Goal: Information Seeking & Learning: Learn about a topic

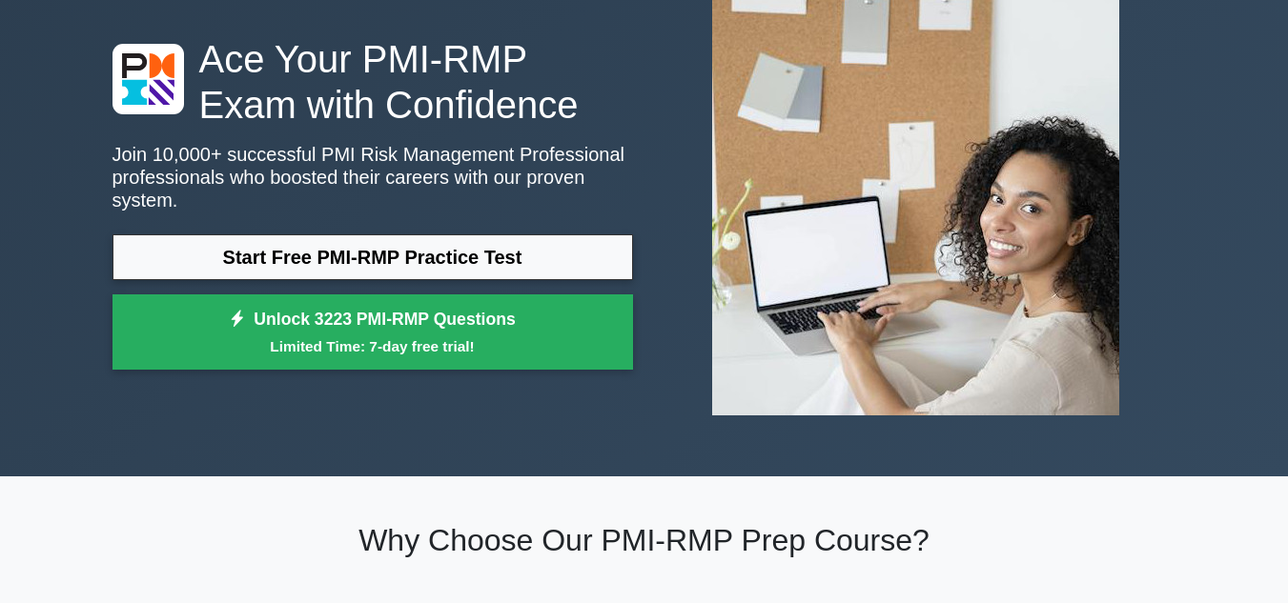
scroll to position [95, 0]
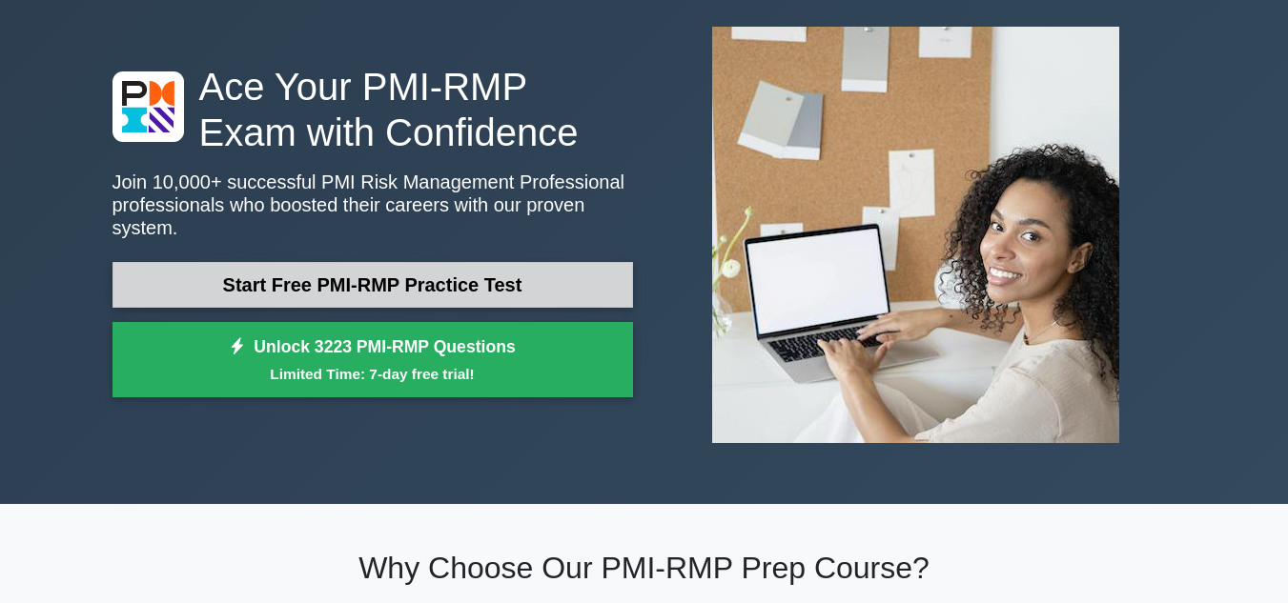
click at [417, 262] on link "Start Free PMI-RMP Practice Test" at bounding box center [373, 285] width 521 height 46
click at [338, 268] on link "Start Free PMI-RMP Practice Test" at bounding box center [373, 285] width 521 height 46
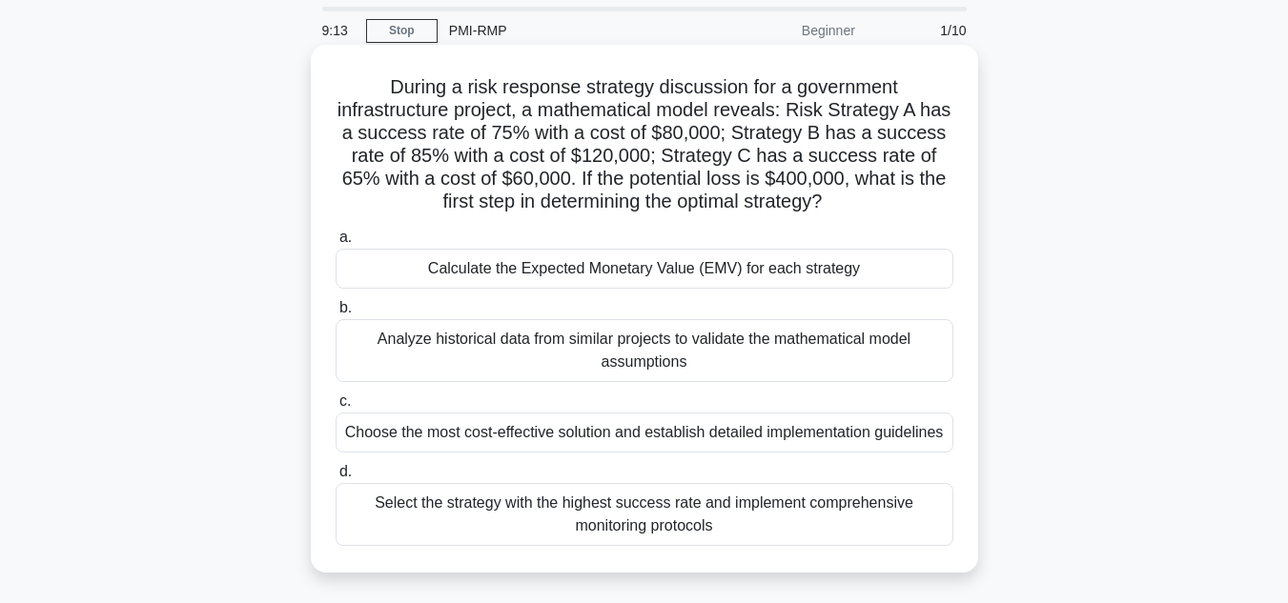
scroll to position [95, 0]
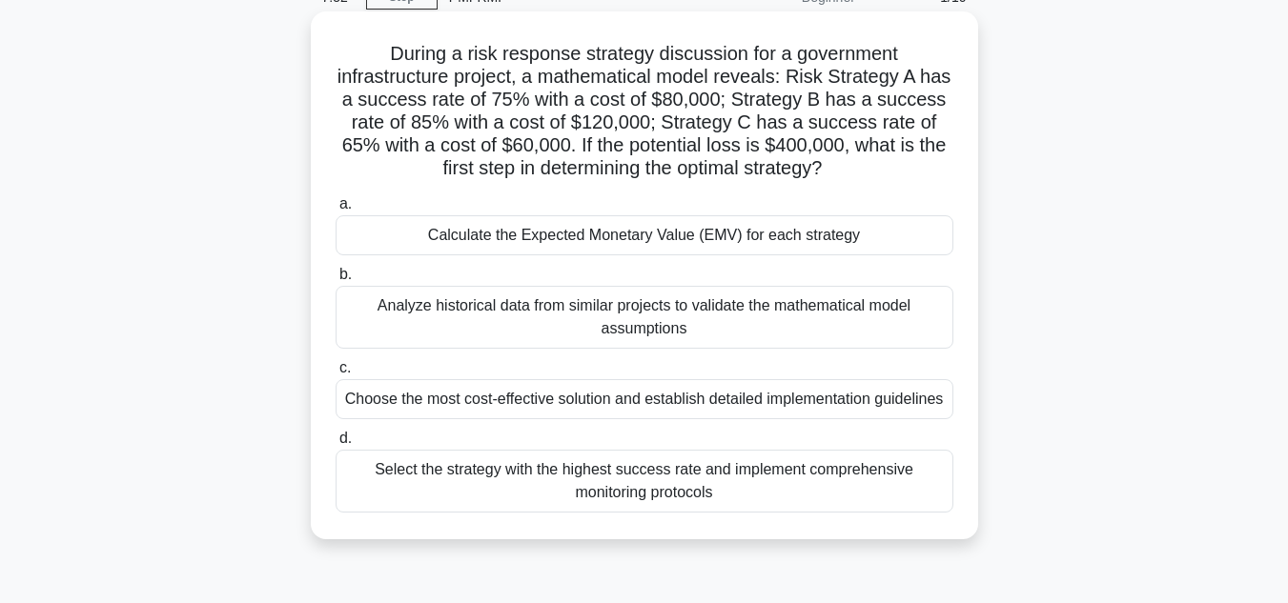
click at [498, 406] on div "Choose the most cost-effective solution and establish detailed implementation g…" at bounding box center [645, 399] width 618 height 40
click at [336, 375] on input "c. Choose the most cost-effective solution and establish detailed implementatio…" at bounding box center [336, 368] width 0 height 12
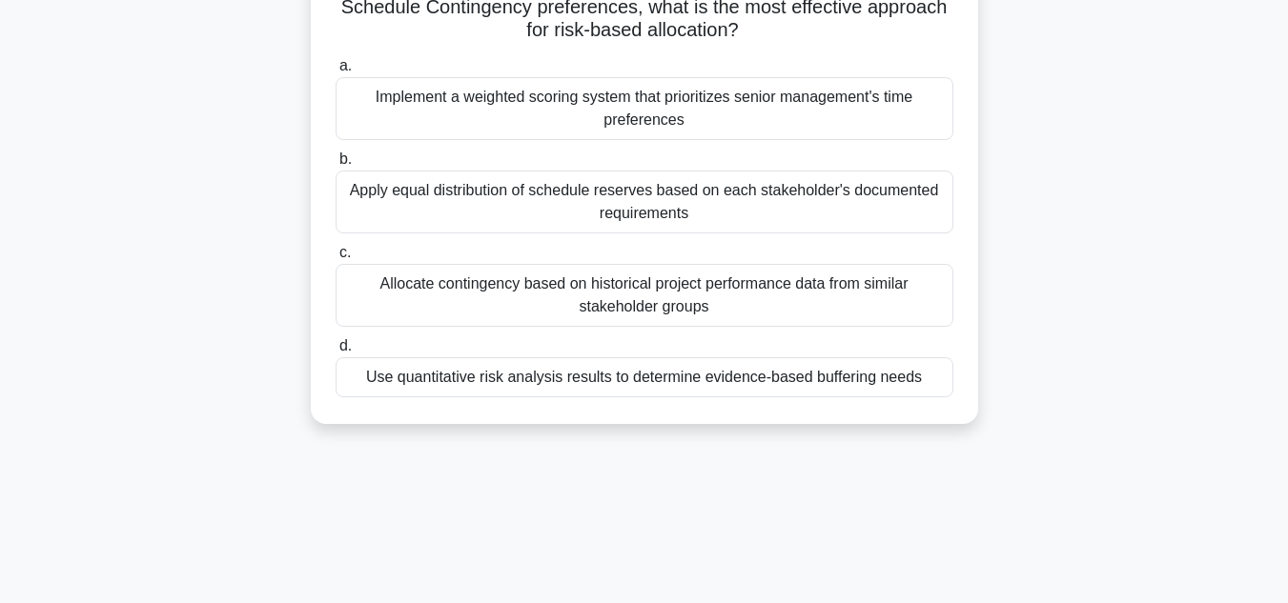
scroll to position [0, 0]
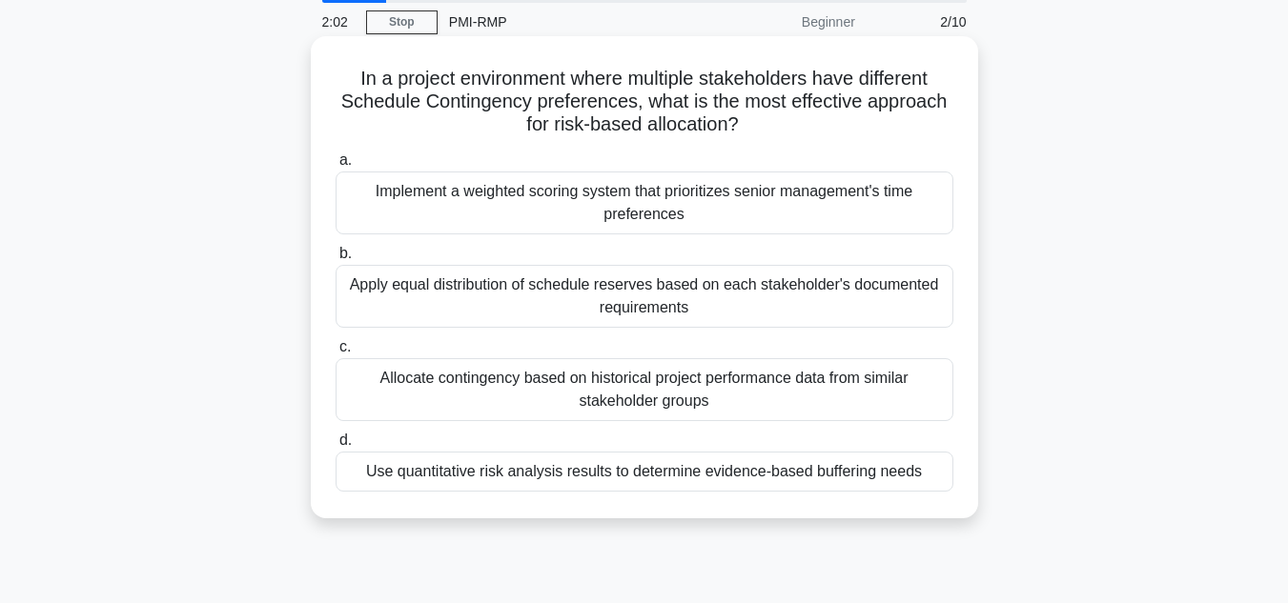
scroll to position [381, 0]
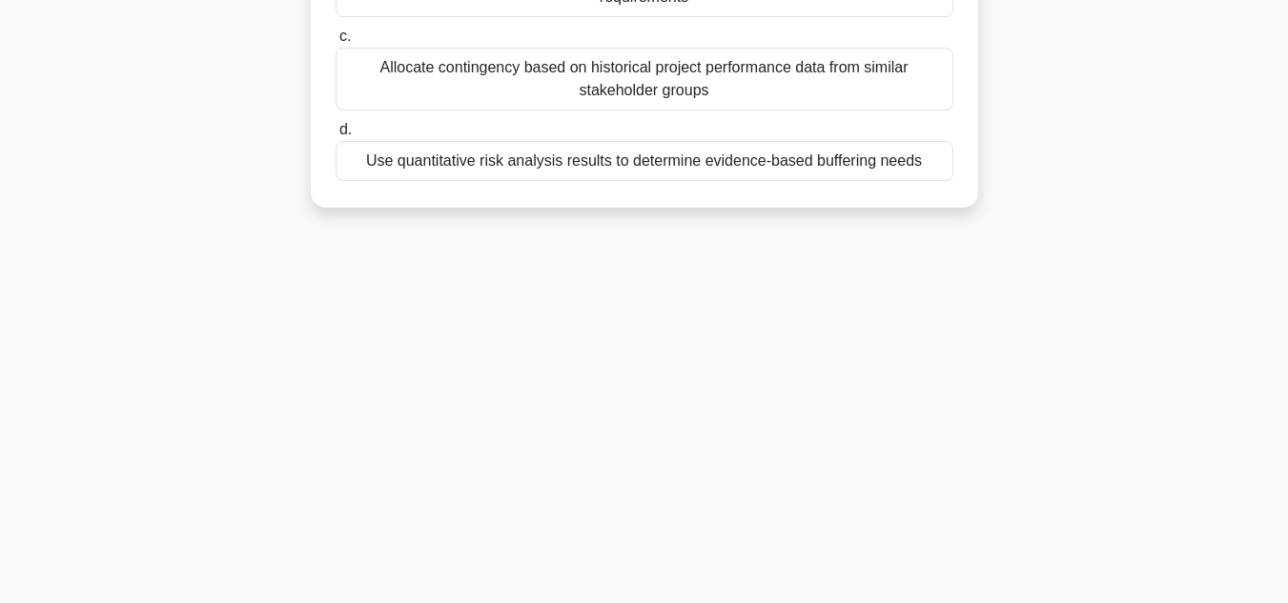
drag, startPoint x: 345, startPoint y: 146, endPoint x: 937, endPoint y: 187, distance: 593.5
copy div "In a project environment where multiple stakeholders have different Schedule Co…"
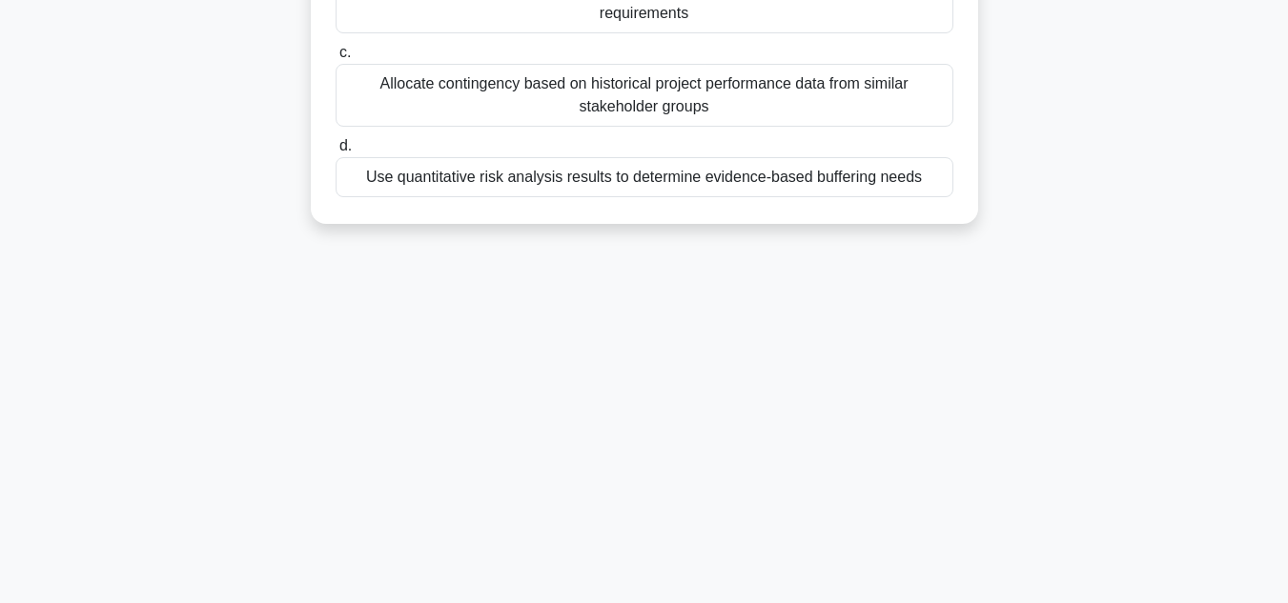
scroll to position [0, 0]
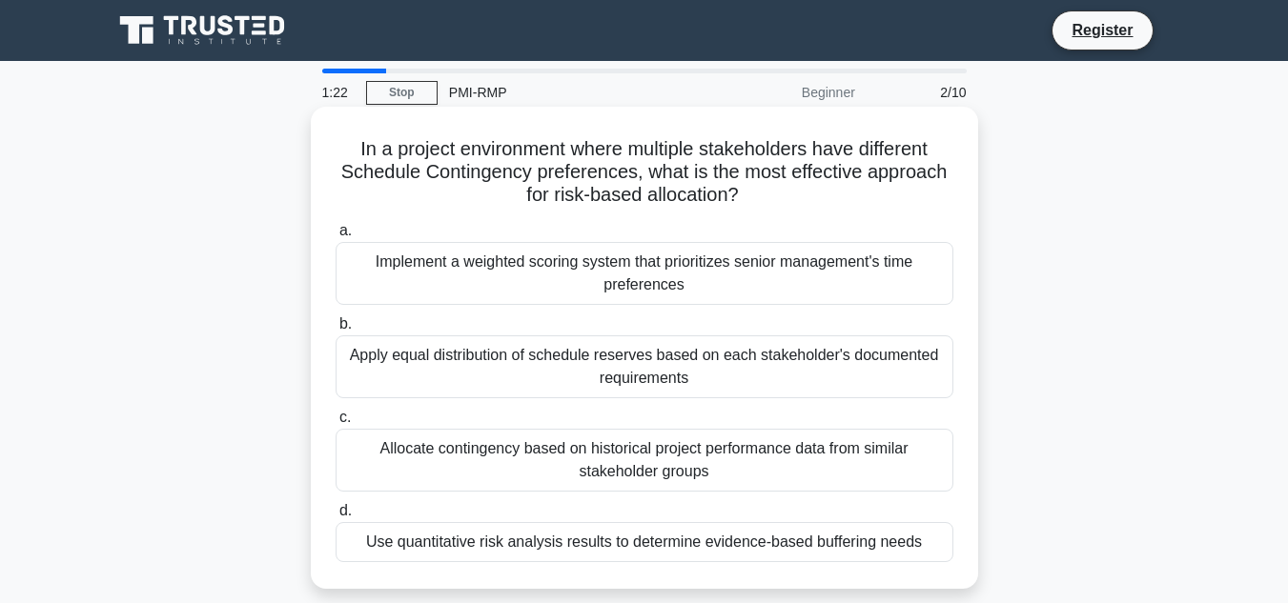
click at [408, 326] on label "b. Apply equal distribution of schedule reserves based on each stakeholder's do…" at bounding box center [645, 356] width 618 height 86
click at [336, 326] on input "b. Apply equal distribution of schedule reserves based on each stakeholder's do…" at bounding box center [336, 324] width 0 height 12
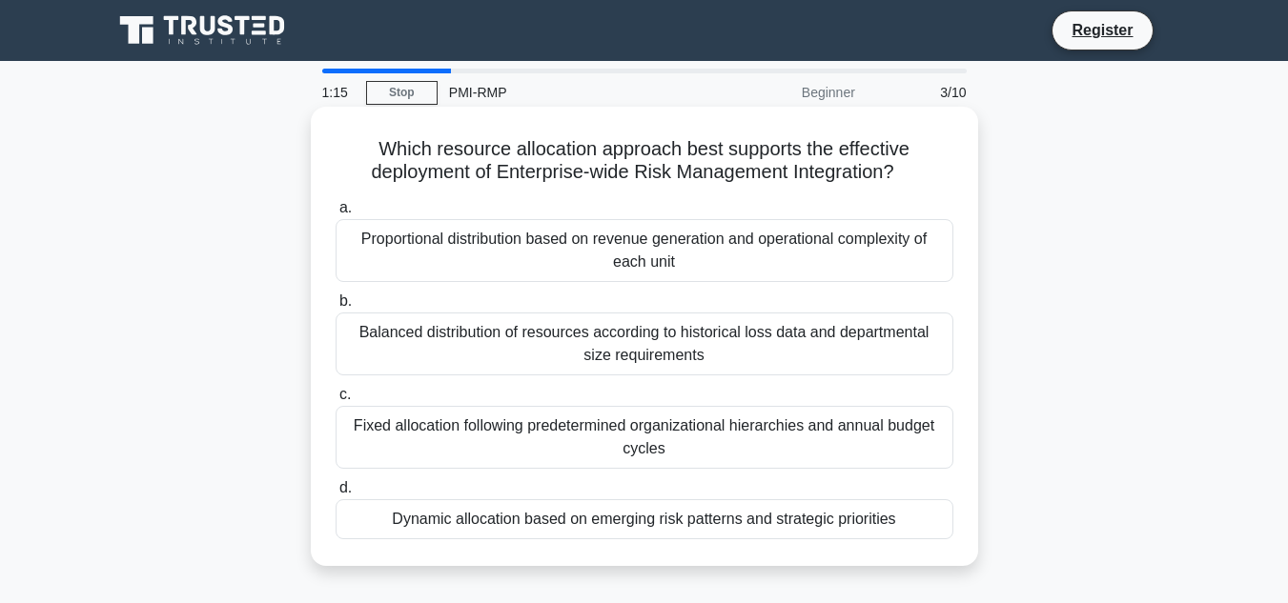
drag, startPoint x: 367, startPoint y: 150, endPoint x: 931, endPoint y: 527, distance: 678.2
click at [931, 527] on div "Which resource allocation approach best supports the effective deployment of En…" at bounding box center [644, 336] width 652 height 444
copy div "Which resource allocation approach best supports the effective deployment of En…"
click at [445, 280] on div "Proportional distribution based on revenue generation and operational complexit…" at bounding box center [645, 250] width 618 height 63
click at [336, 215] on input "a. Proportional distribution based on revenue generation and operational comple…" at bounding box center [336, 208] width 0 height 12
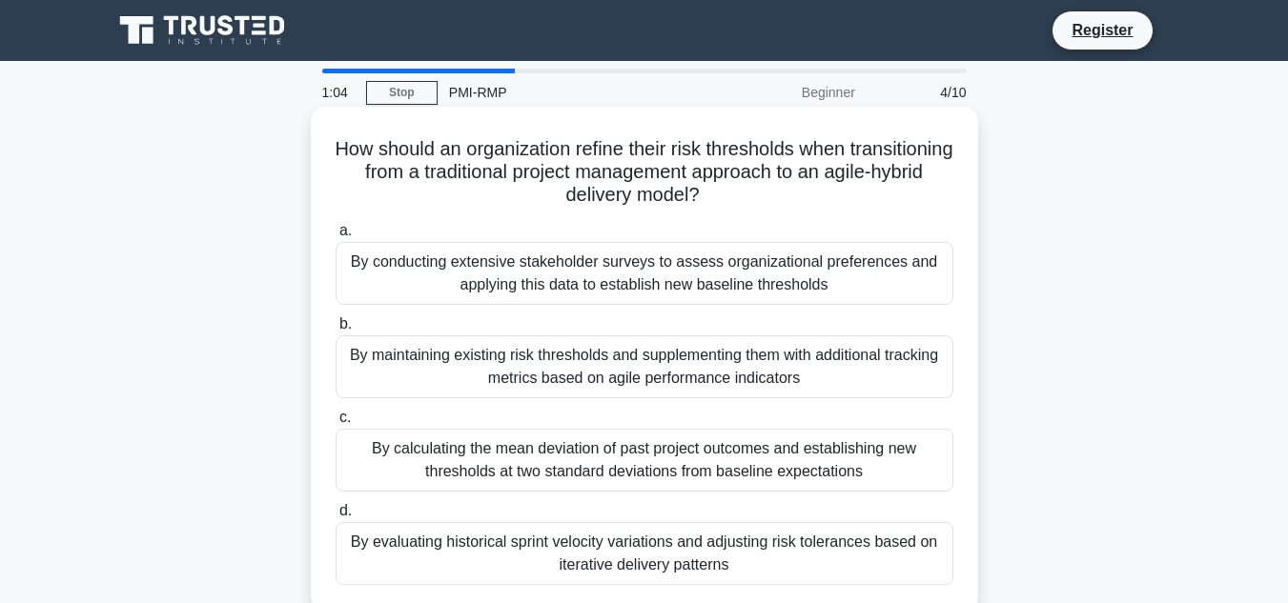
drag, startPoint x: 379, startPoint y: 149, endPoint x: 740, endPoint y: 561, distance: 547.3
click at [740, 561] on div "How should an organization refine their risk thresholds when transitioning from…" at bounding box center [644, 359] width 652 height 490
copy div "How should an organization refine their risk thresholds when transitioning from…"
click at [421, 382] on div "By maintaining existing risk thresholds and supplementing them with additional …" at bounding box center [645, 367] width 618 height 63
click at [336, 331] on input "b. By maintaining existing risk thresholds and supplementing them with addition…" at bounding box center [336, 324] width 0 height 12
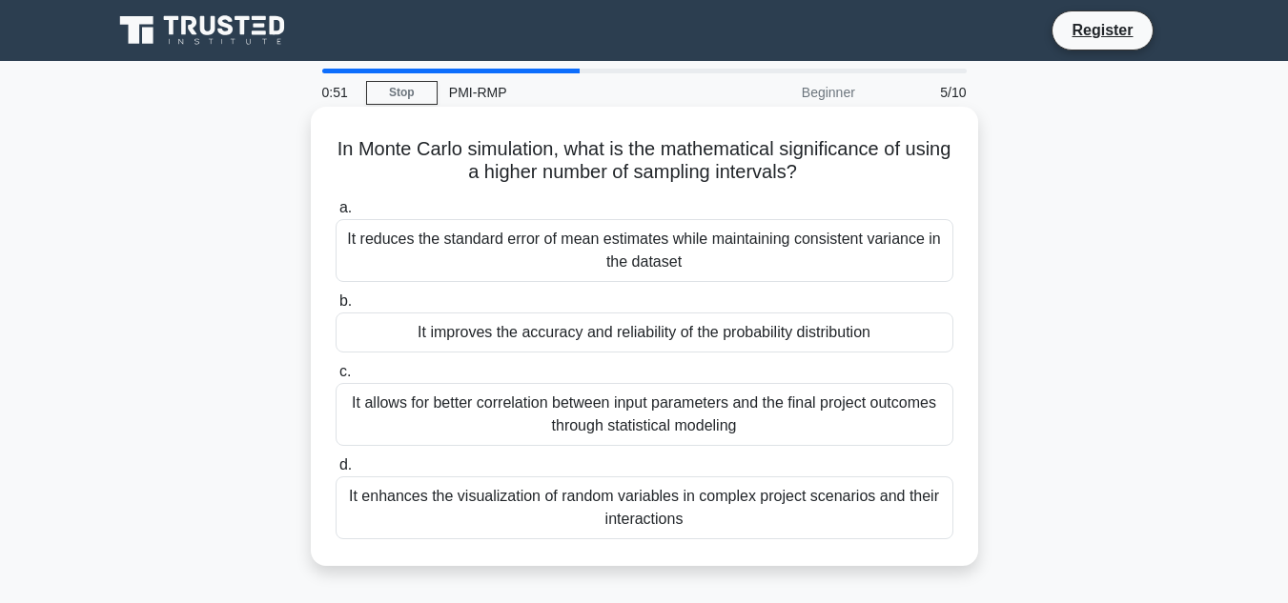
drag, startPoint x: 344, startPoint y: 149, endPoint x: 694, endPoint y: 519, distance: 509.2
click at [694, 519] on div "In Monte Carlo simulation, what is the mathematical significance of using a hig…" at bounding box center [644, 336] width 652 height 444
copy div "In Monte Carlo simulation, what is the mathematical significance of using a hig…"
click at [400, 235] on div "It reduces the standard error of mean estimates while maintaining consistent va…" at bounding box center [645, 250] width 618 height 63
click at [336, 215] on input "a. It reduces the standard error of mean estimates while maintaining consistent…" at bounding box center [336, 208] width 0 height 12
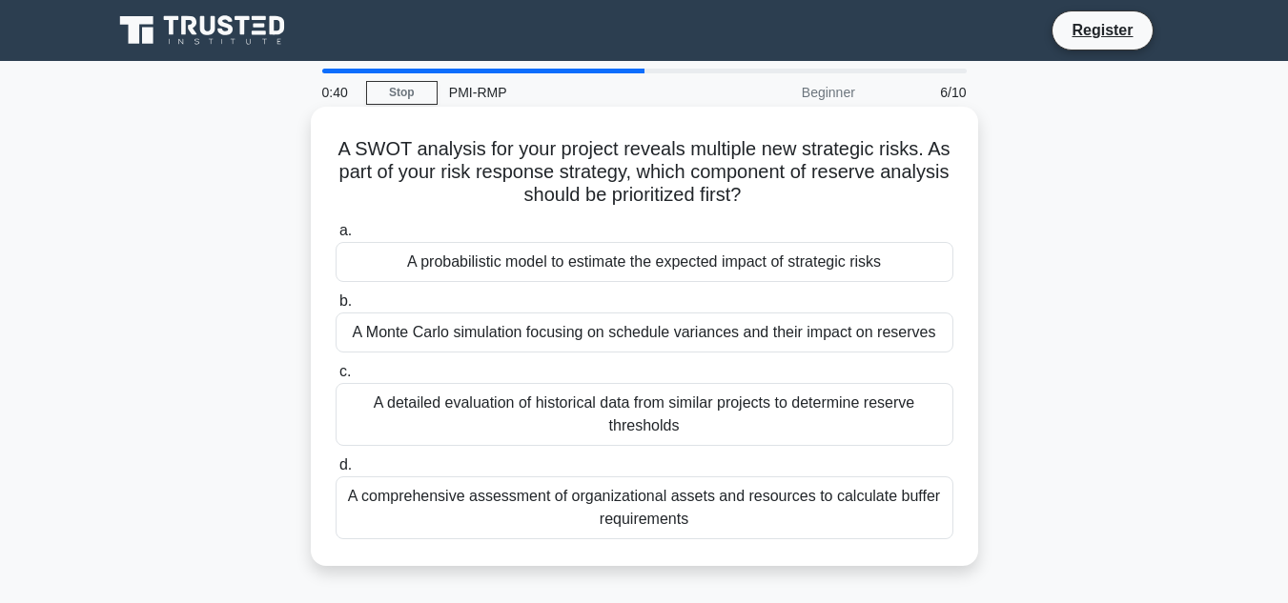
drag, startPoint x: 331, startPoint y: 150, endPoint x: 709, endPoint y: 542, distance: 544.8
click at [709, 542] on div "A SWOT analysis for your project reveals multiple new strategic risks. As part …" at bounding box center [644, 336] width 652 height 444
copy div "A SWOT analysis for your project reveals multiple new strategic risks. As part …"
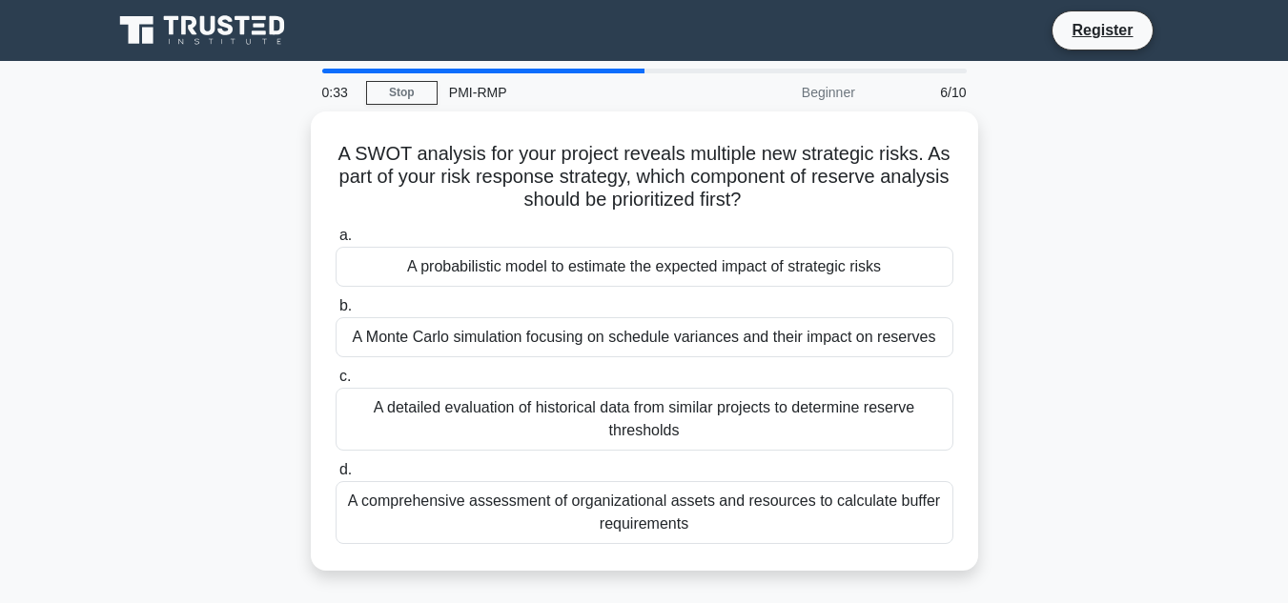
click at [269, 311] on div "A SWOT analysis for your project reveals multiple new strategic risks. As part …" at bounding box center [644, 353] width 1087 height 482
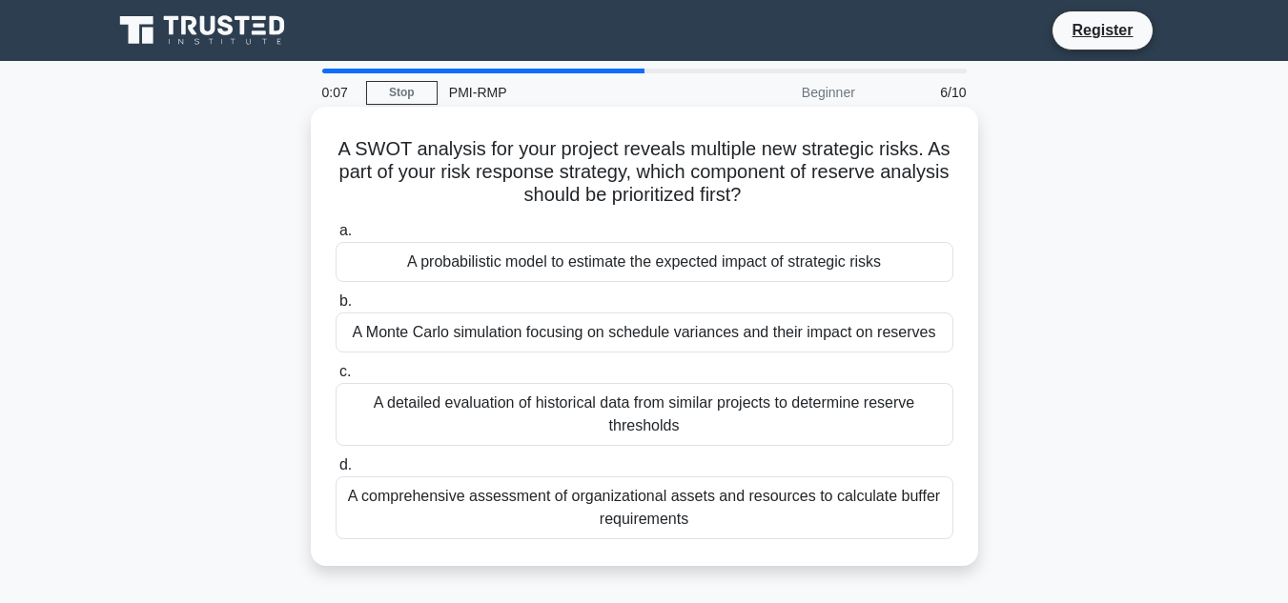
click at [572, 514] on div "A comprehensive assessment of organizational assets and resources to calculate …" at bounding box center [645, 508] width 618 height 63
click at [336, 472] on input "d. A comprehensive assessment of organizational assets and resources to calcula…" at bounding box center [336, 466] width 0 height 12
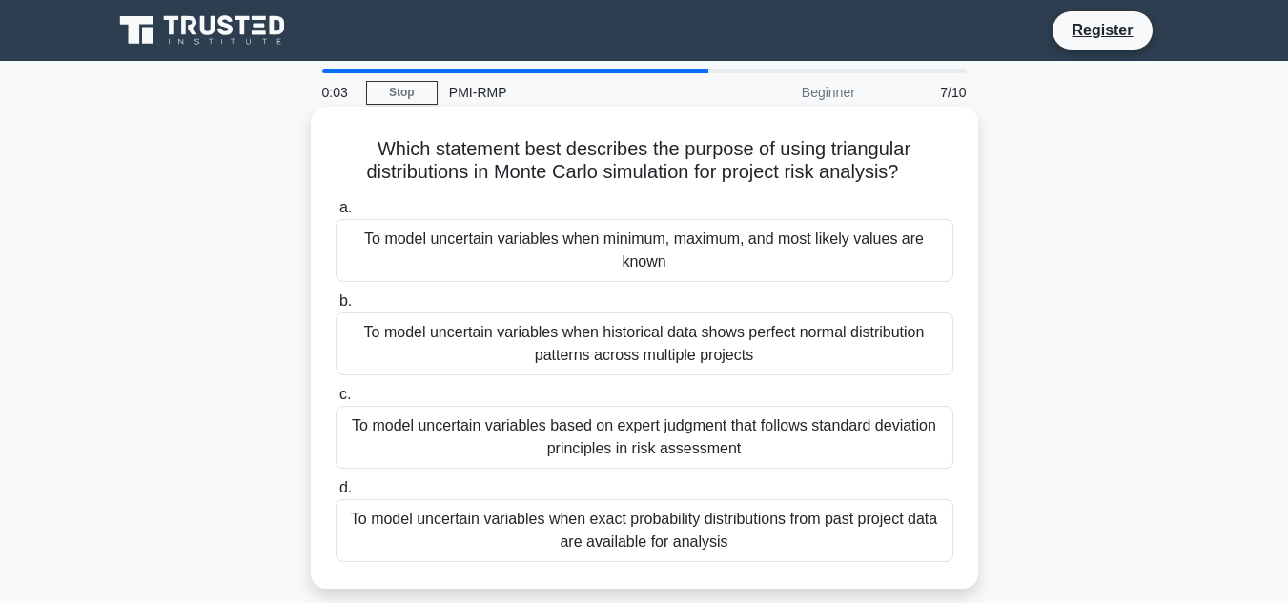
drag, startPoint x: 365, startPoint y: 147, endPoint x: 759, endPoint y: 543, distance: 558.9
click at [759, 543] on div "Which statement best describes the purpose of using triangular distributions in…" at bounding box center [644, 347] width 652 height 467
copy div "Which statement best describes the purpose of using triangular distributions in…"
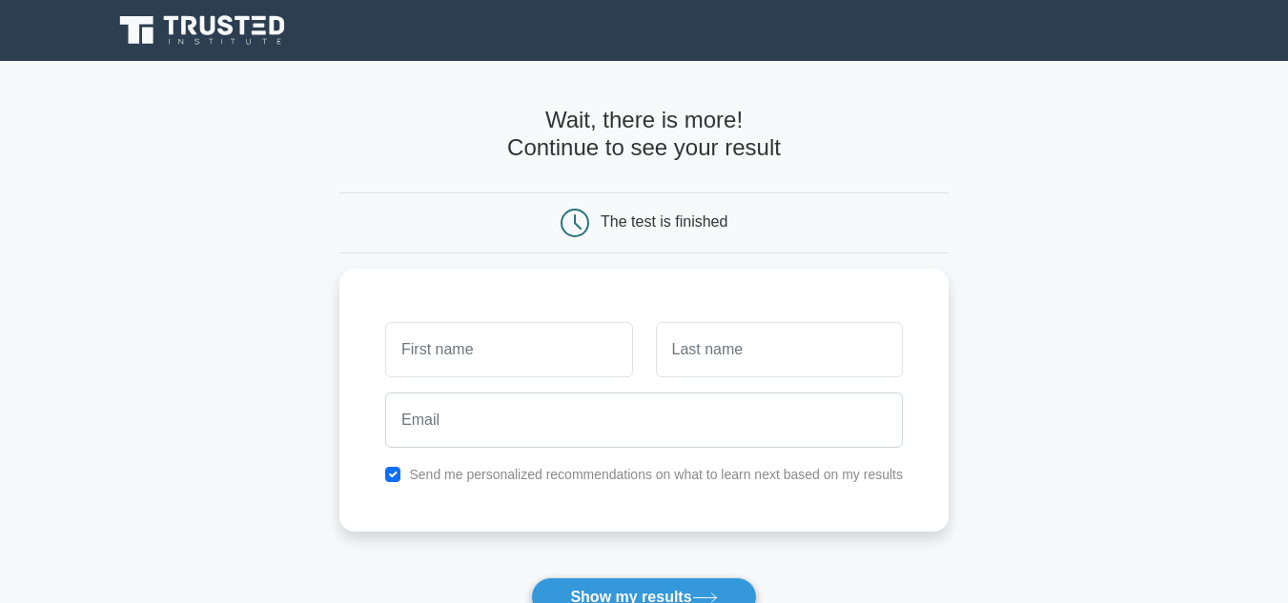
click at [268, 417] on main "Wait, there is more! Continue to see your result The test is finished and the" at bounding box center [644, 404] width 1288 height 686
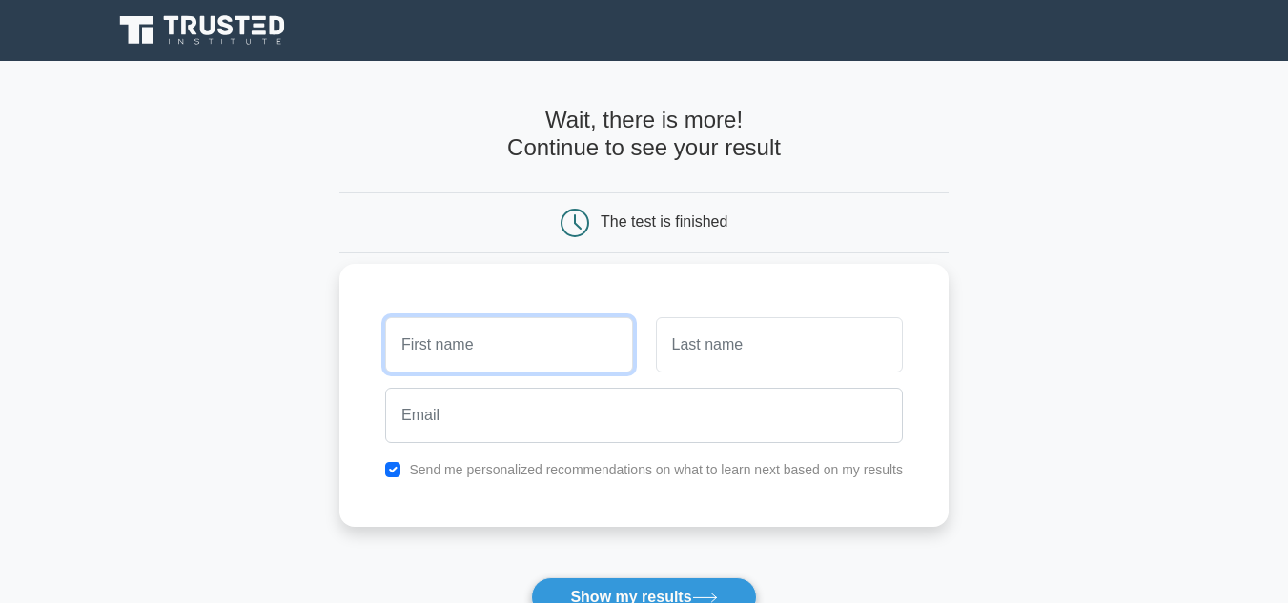
click at [408, 357] on input "text" at bounding box center [508, 344] width 247 height 55
type input "[PERSON_NAME]"
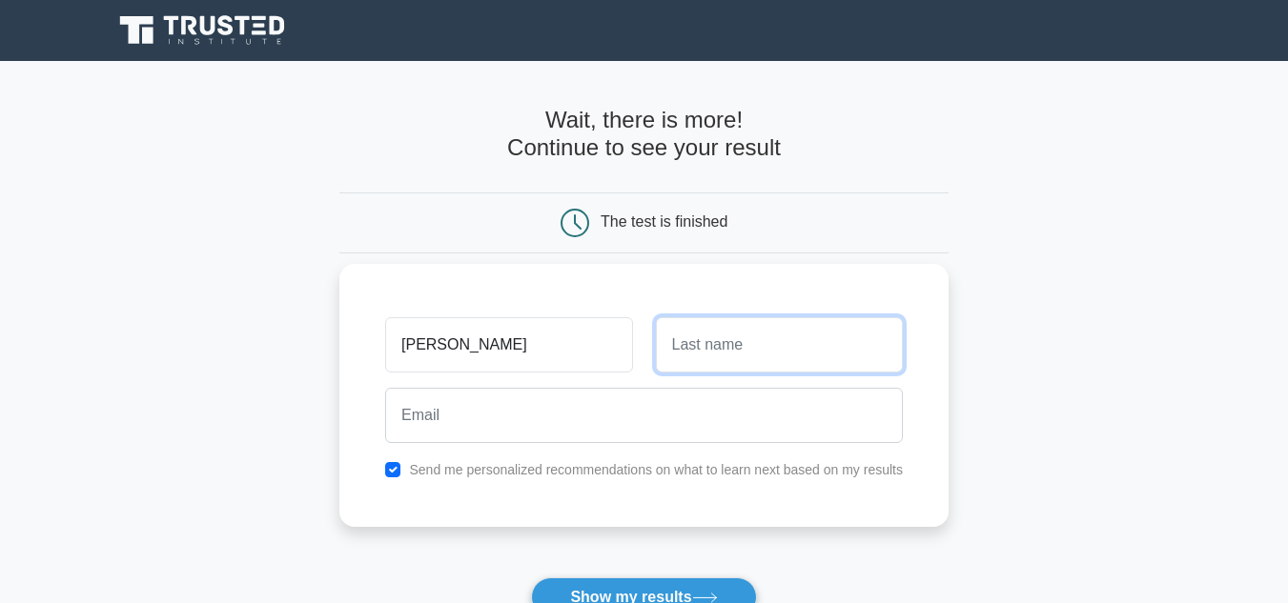
click at [672, 358] on input "text" at bounding box center [779, 344] width 247 height 55
type input "Qasim"
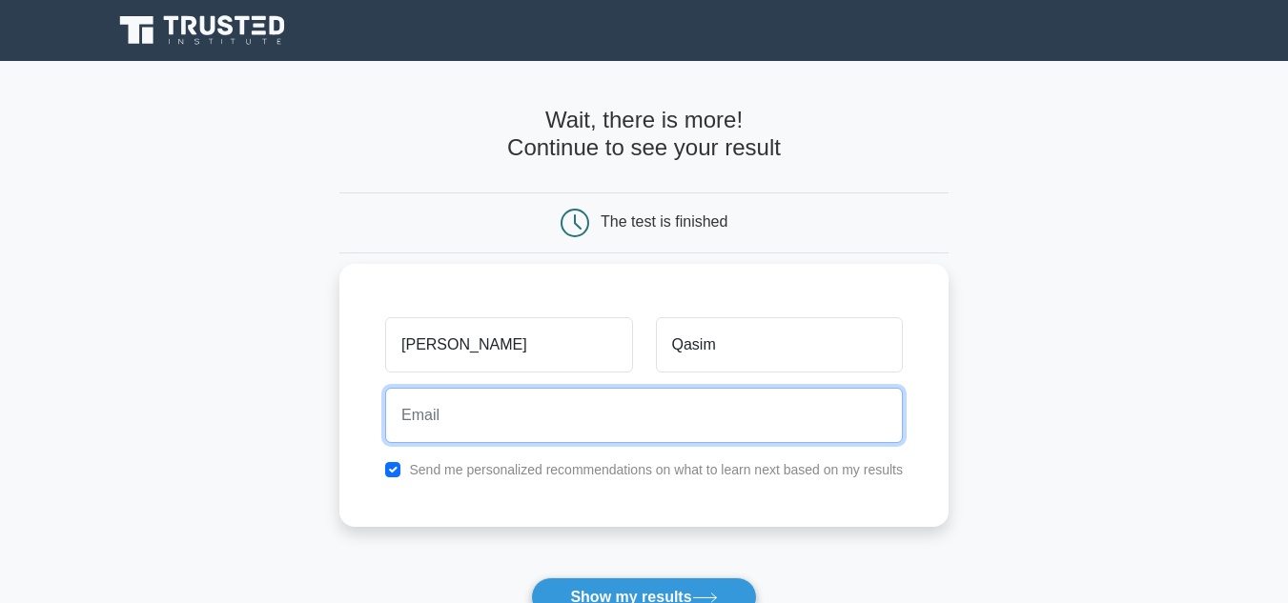
click at [531, 423] on input "email" at bounding box center [644, 415] width 518 height 55
type input "alimirza54@yahoo.com"
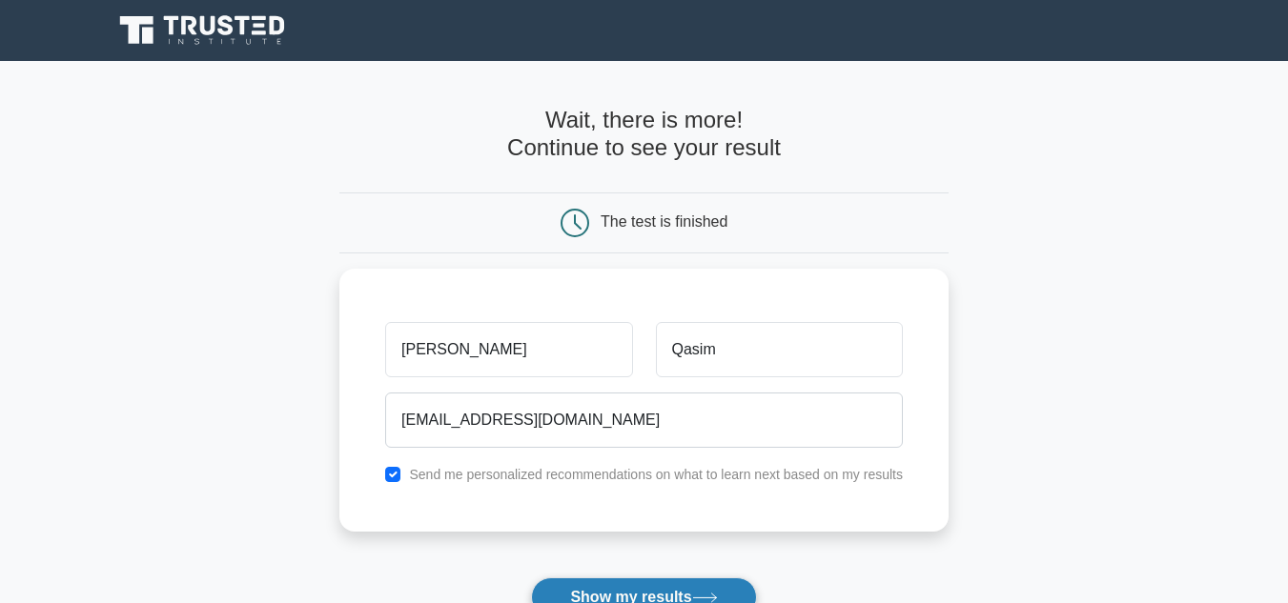
click at [623, 587] on button "Show my results" at bounding box center [643, 598] width 225 height 40
